Goal: Task Accomplishment & Management: Manage account settings

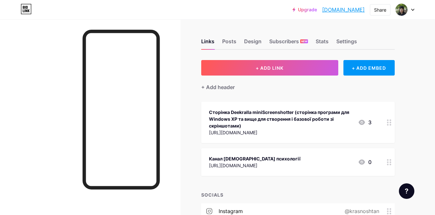
click at [248, 166] on div "[URL][DOMAIN_NAME]" at bounding box center [255, 165] width 92 height 7
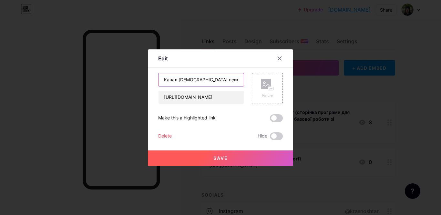
click at [235, 80] on input "Канал [DEMOGRAPHIC_DATA] психології" at bounding box center [200, 79] width 85 height 13
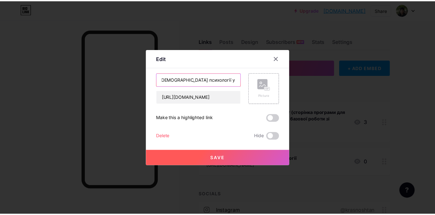
scroll to position [0, 21]
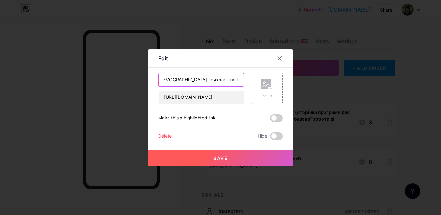
type input "Канал [DEMOGRAPHIC_DATA] психології у Telegram"
click at [270, 158] on button "Save" at bounding box center [220, 157] width 145 height 15
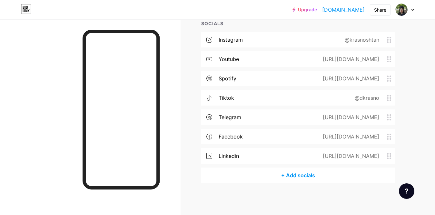
scroll to position [0, 0]
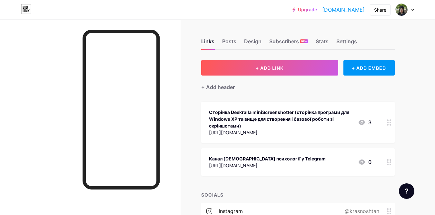
click at [417, 7] on div "Upgrade [DOMAIN_NAME]... [DOMAIN_NAME] Share Switch accounts [PERSON_NAME] Kras…" at bounding box center [217, 10] width 435 height 12
click at [412, 11] on div at bounding box center [405, 10] width 19 height 12
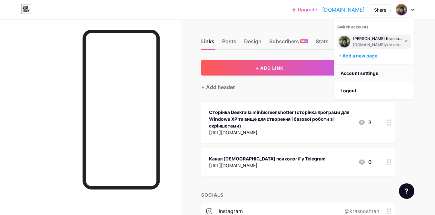
click at [392, 72] on link "Account settings" at bounding box center [374, 73] width 80 height 17
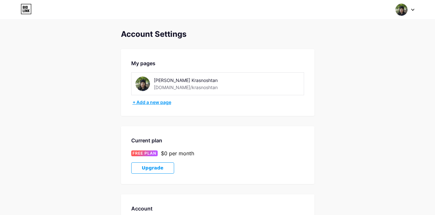
click at [139, 102] on div "+ Add a new page" at bounding box center [219, 102] width 172 height 6
